Goal: Task Accomplishment & Management: Manage account settings

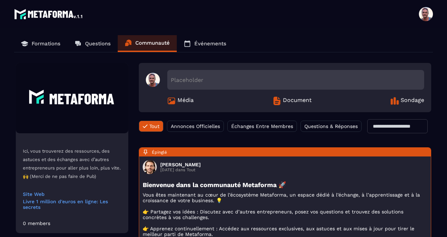
click at [22, 10] on img at bounding box center [49, 14] width 70 height 14
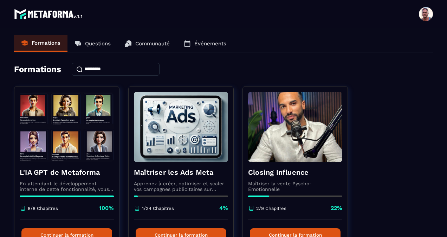
click at [159, 69] on input at bounding box center [116, 69] width 88 height 13
click at [53, 10] on img at bounding box center [49, 14] width 70 height 14
click at [376, 39] on div "Formations Questions Communauté Événements" at bounding box center [223, 43] width 419 height 17
click at [429, 12] on span at bounding box center [426, 14] width 14 height 14
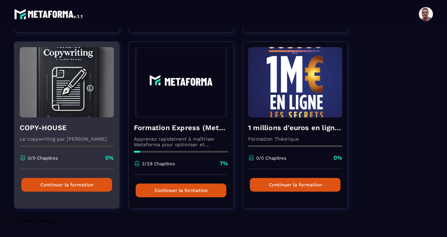
scroll to position [221, 0]
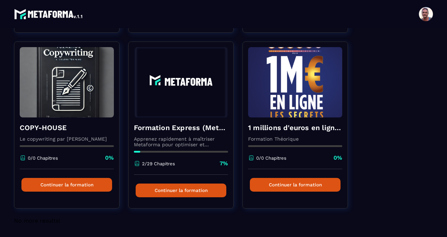
click at [363, 32] on div "L'IA GPT de Metaforma En attendant le développement interne de cette fonctionna…" at bounding box center [223, 41] width 419 height 351
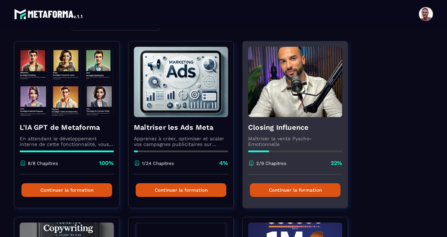
scroll to position [0, 0]
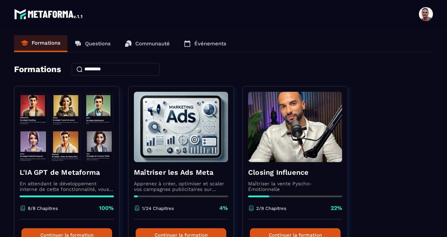
click at [426, 12] on span at bounding box center [426, 14] width 14 height 14
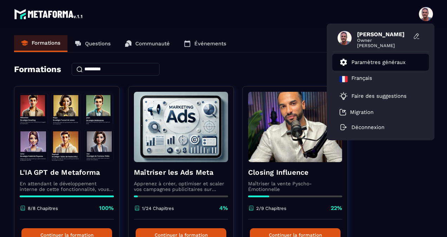
click at [367, 58] on link "Paramètres généraux" at bounding box center [373, 62] width 66 height 8
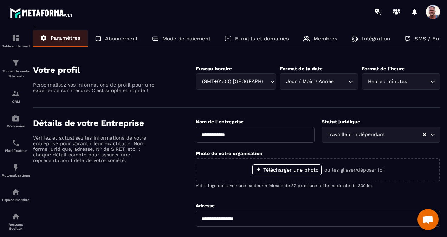
click at [423, 39] on p "SMS / Emails / Webinaires" at bounding box center [450, 38] width 70 height 6
